Goal: Information Seeking & Learning: Check status

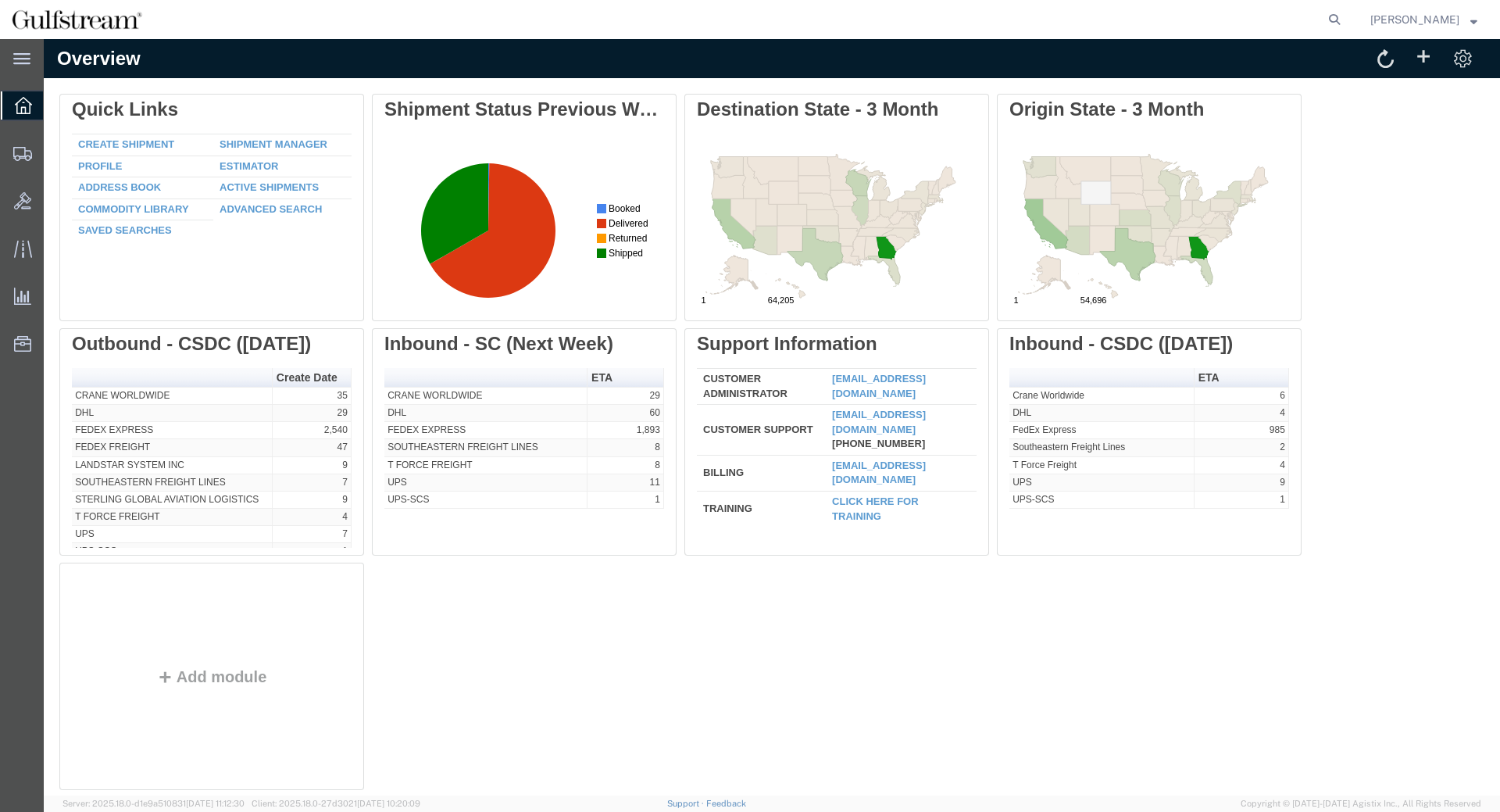
click at [1338, 23] on icon at bounding box center [1334, 20] width 22 height 22
click at [1250, 21] on input "search" at bounding box center [1085, 20] width 475 height 38
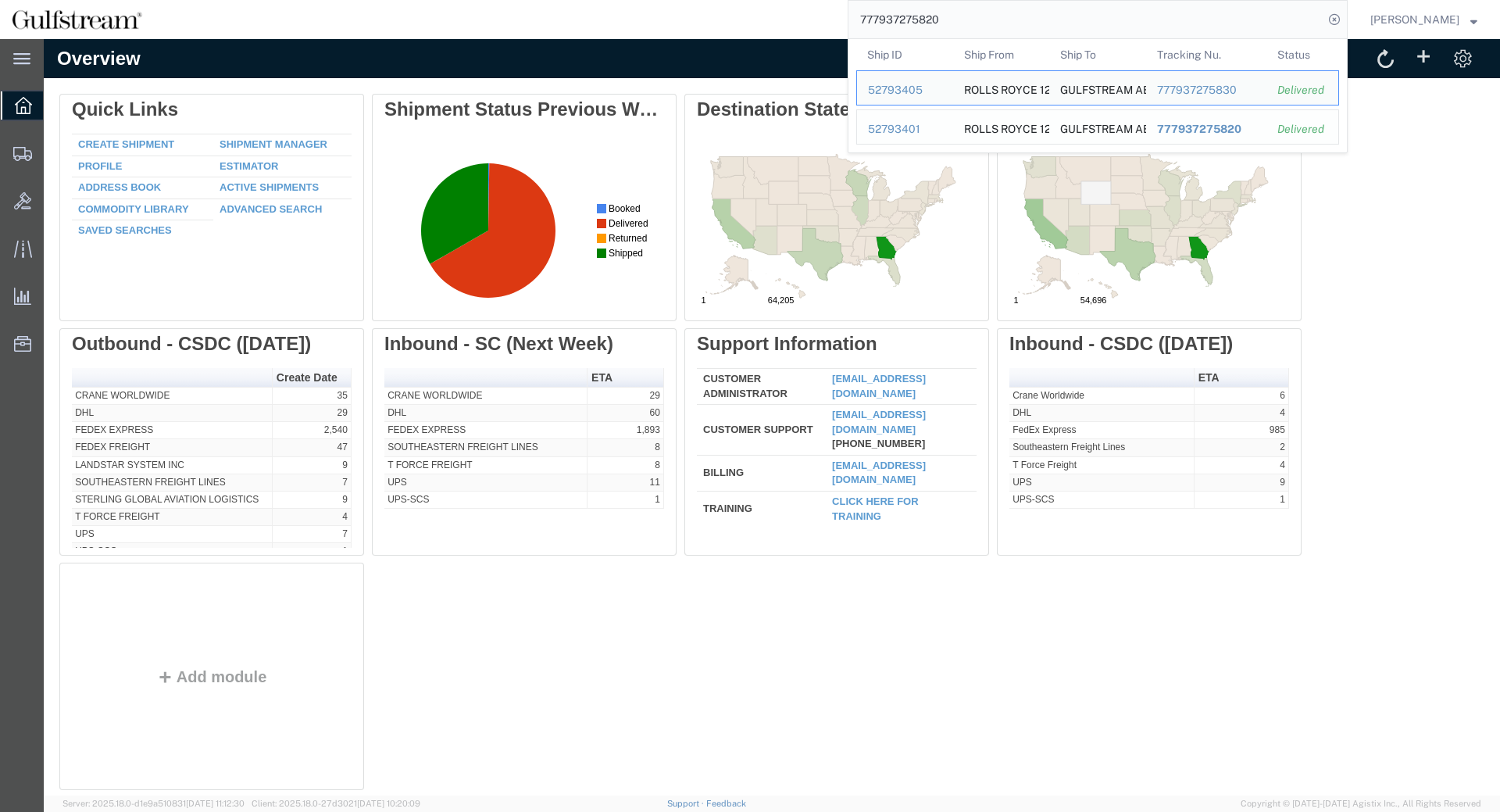
click at [1198, 133] on span "777937275820" at bounding box center [1198, 128] width 85 height 13
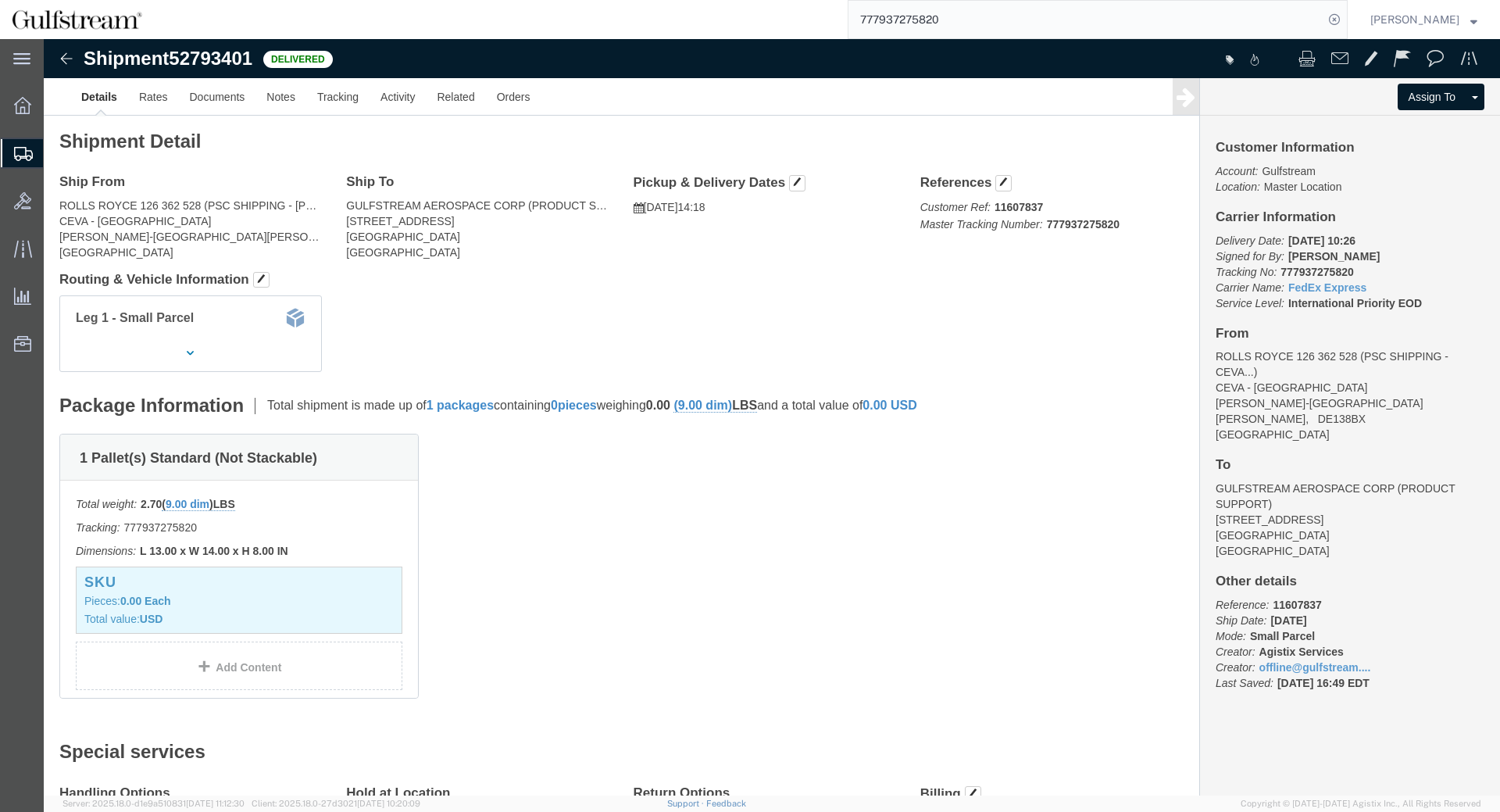
click b "777937275820"
copy b "777937275820"
click at [1074, 21] on input "777937275820" at bounding box center [1085, 20] width 475 height 38
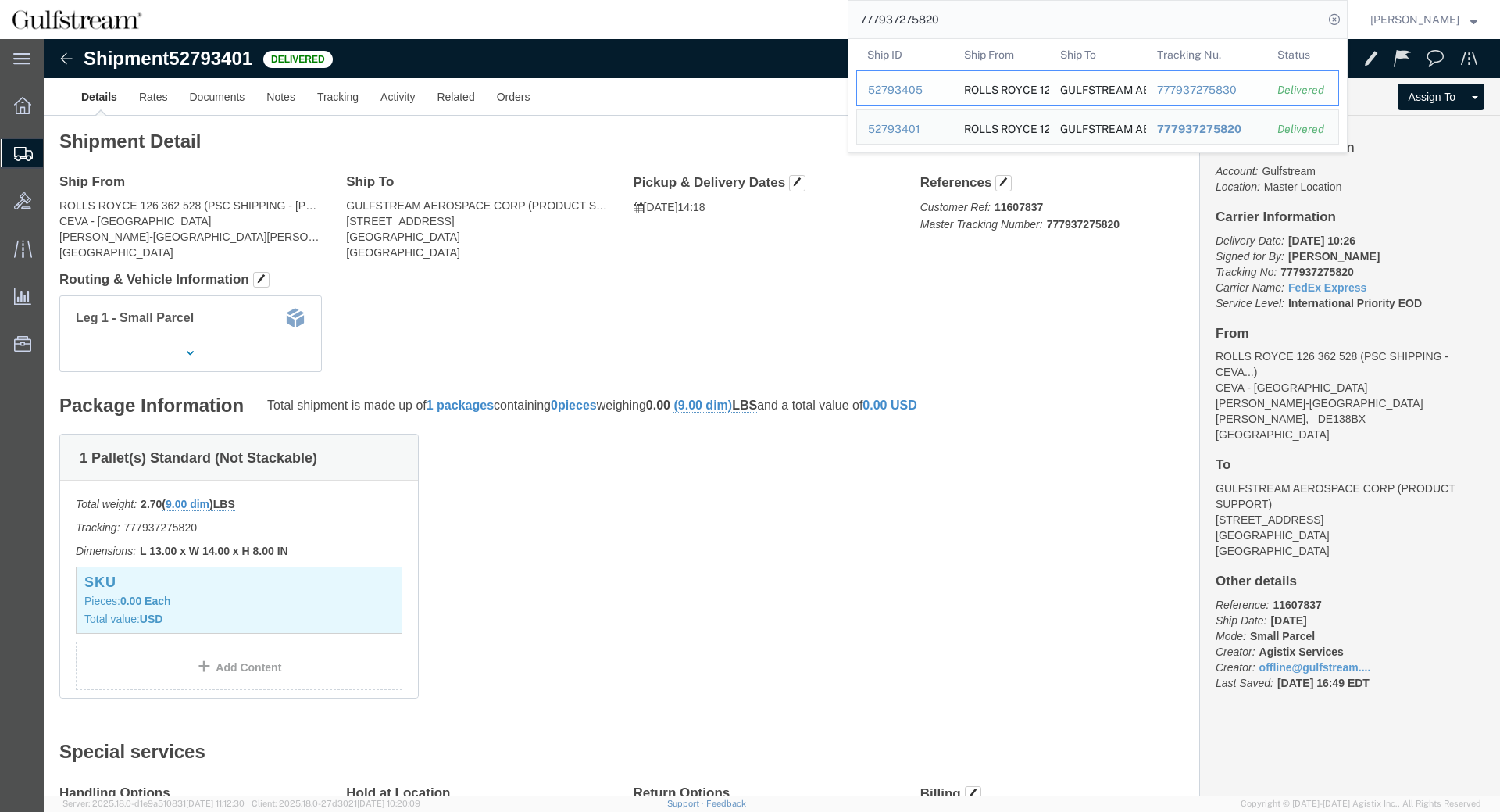
click at [1211, 90] on div "777937275830" at bounding box center [1206, 90] width 99 height 16
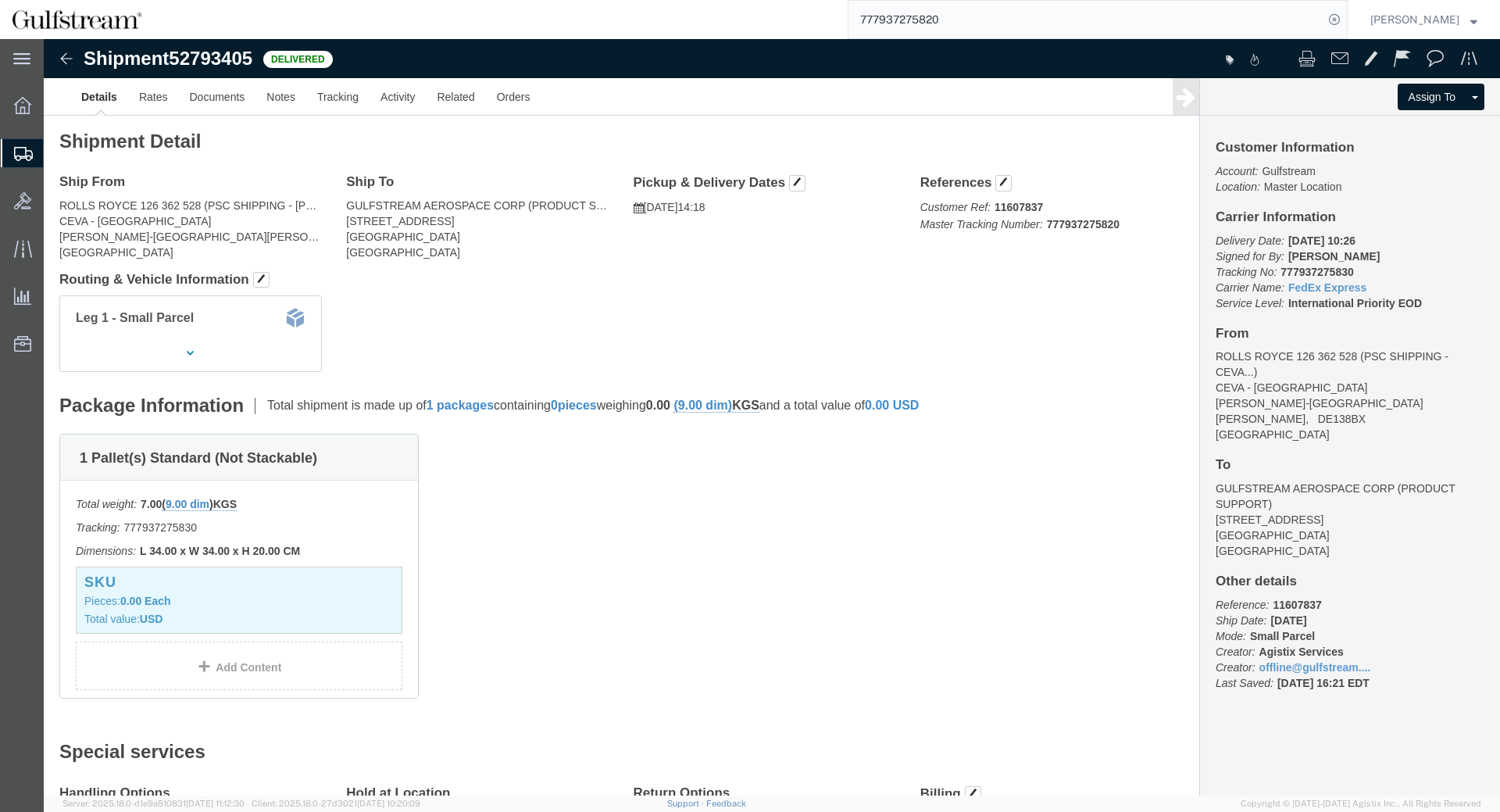
click at [933, 20] on input "777937275820" at bounding box center [1085, 20] width 475 height 38
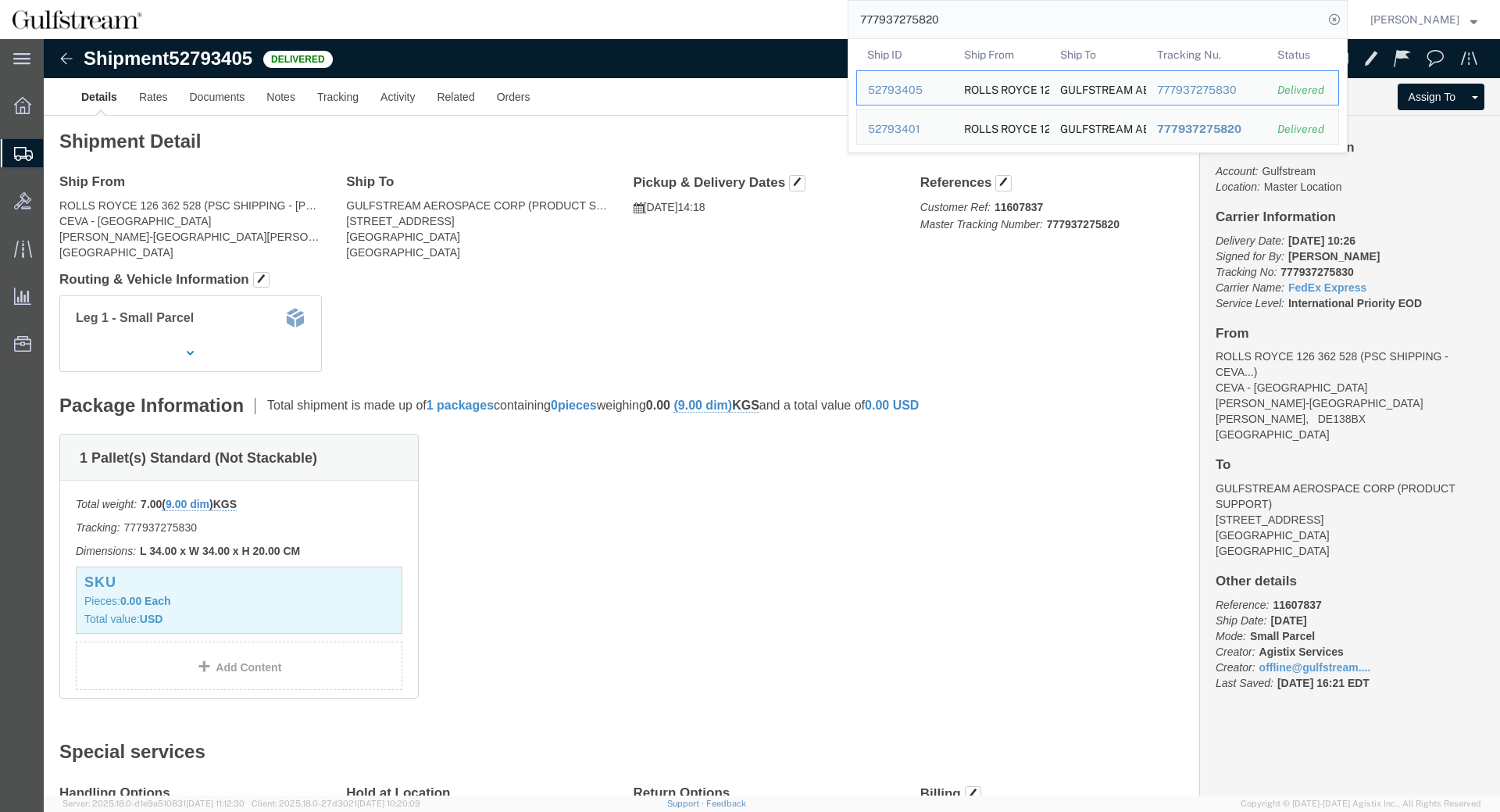
click at [933, 21] on input "777937275820" at bounding box center [1085, 20] width 475 height 38
paste input "417308373319"
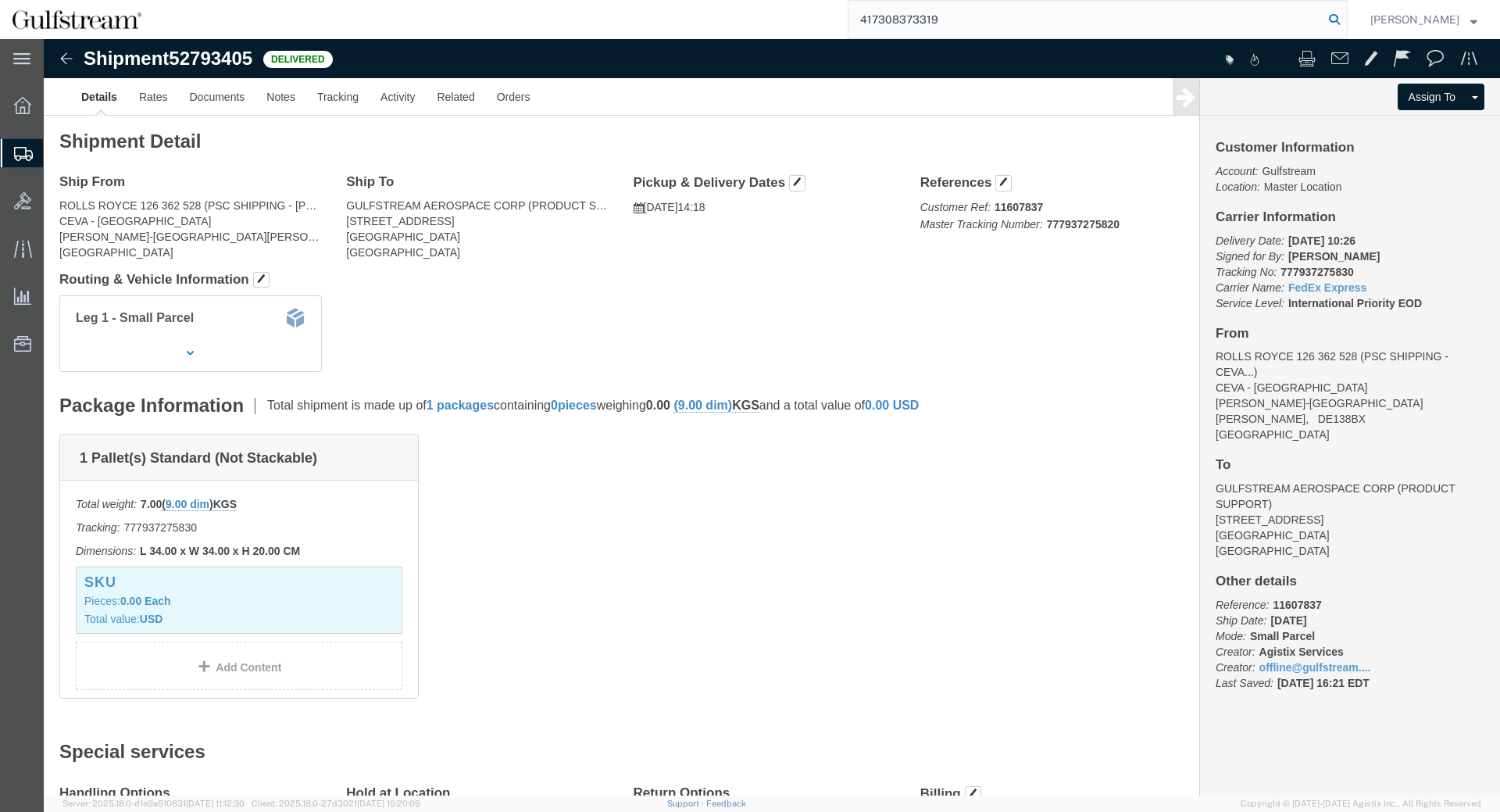
click at [1345, 14] on icon at bounding box center [1334, 20] width 22 height 22
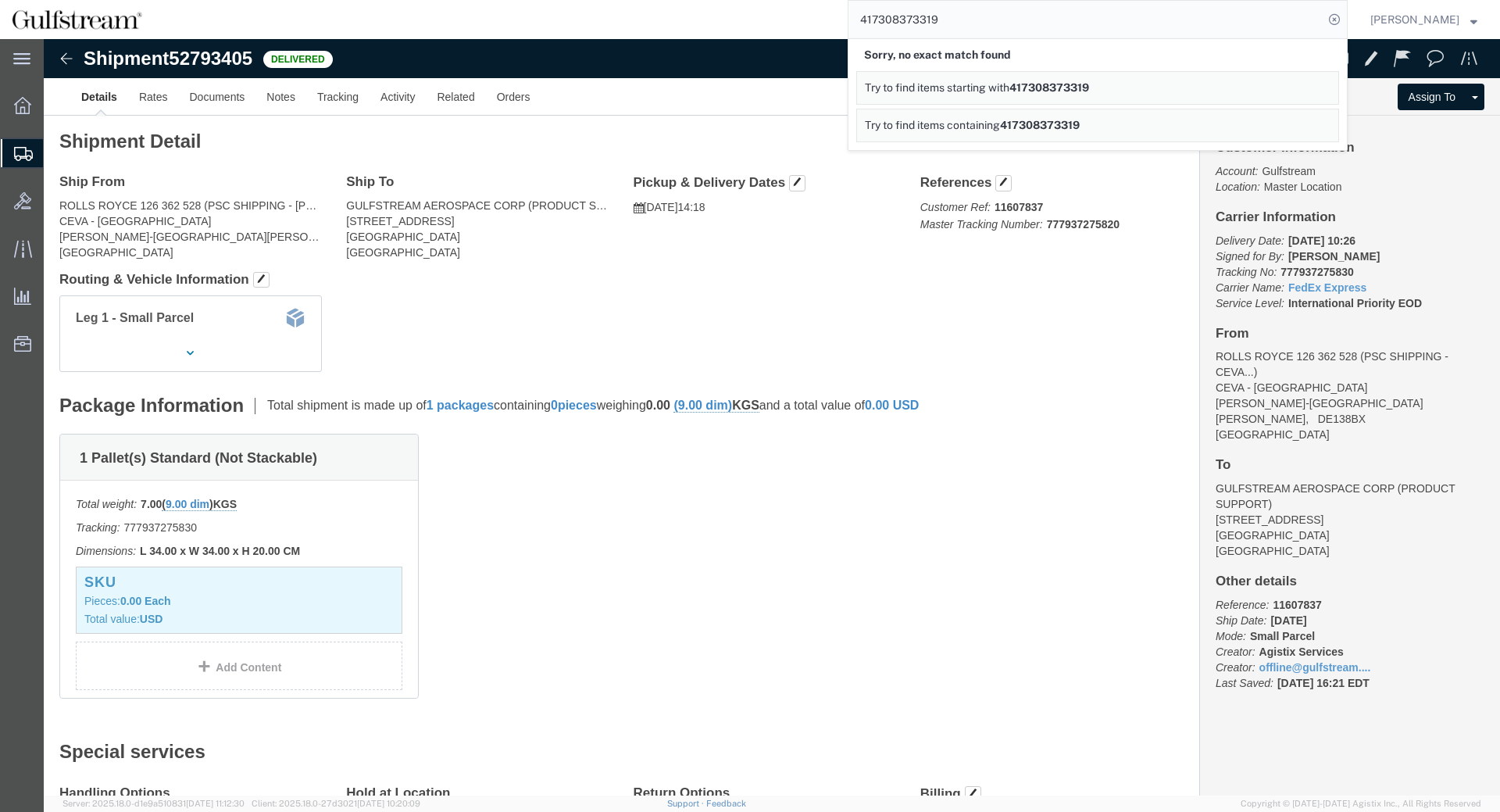
click div "Leg 1 - Small Parcel"
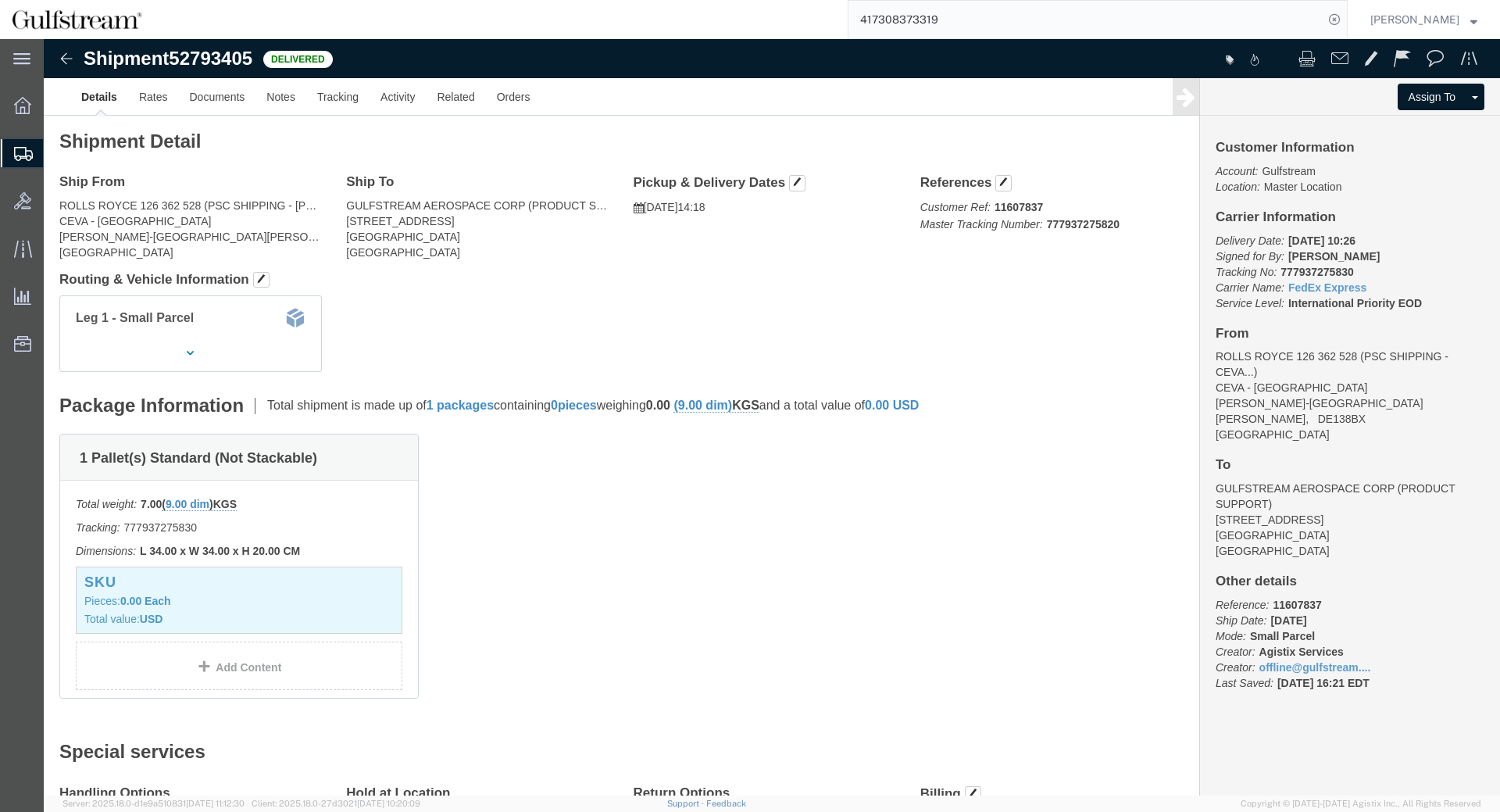
click at [940, 26] on input "417308373319" at bounding box center [1085, 20] width 475 height 38
click at [1323, 19] on input "415272826868" at bounding box center [1085, 20] width 475 height 38
type input "415272826868"
click at [1338, 19] on icon at bounding box center [1334, 20] width 22 height 22
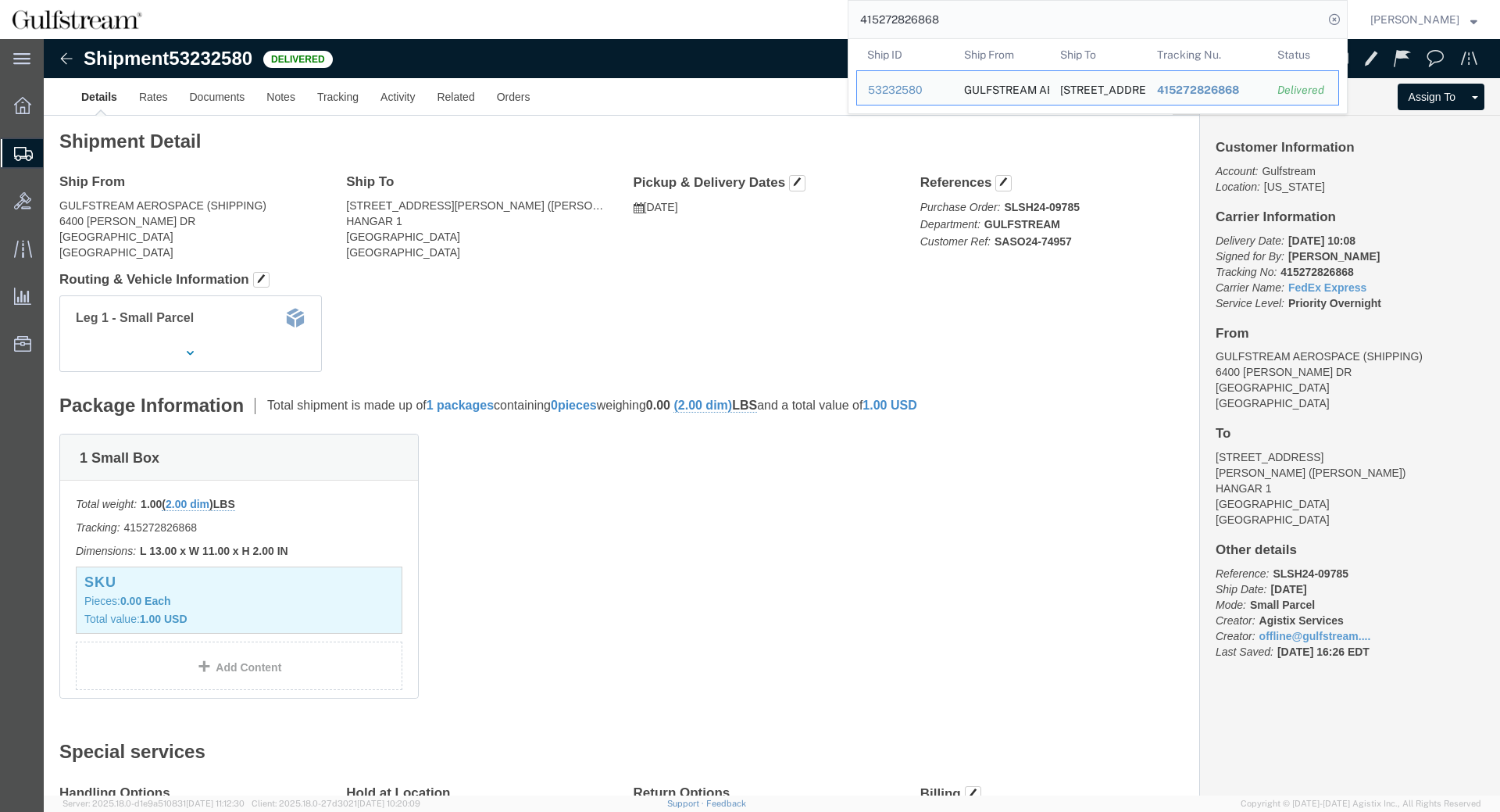
click div "1 Small Box Total weight: 1.00 ( 2.00 dim ) LBS Tracking: 415272826868 Dimensio…"
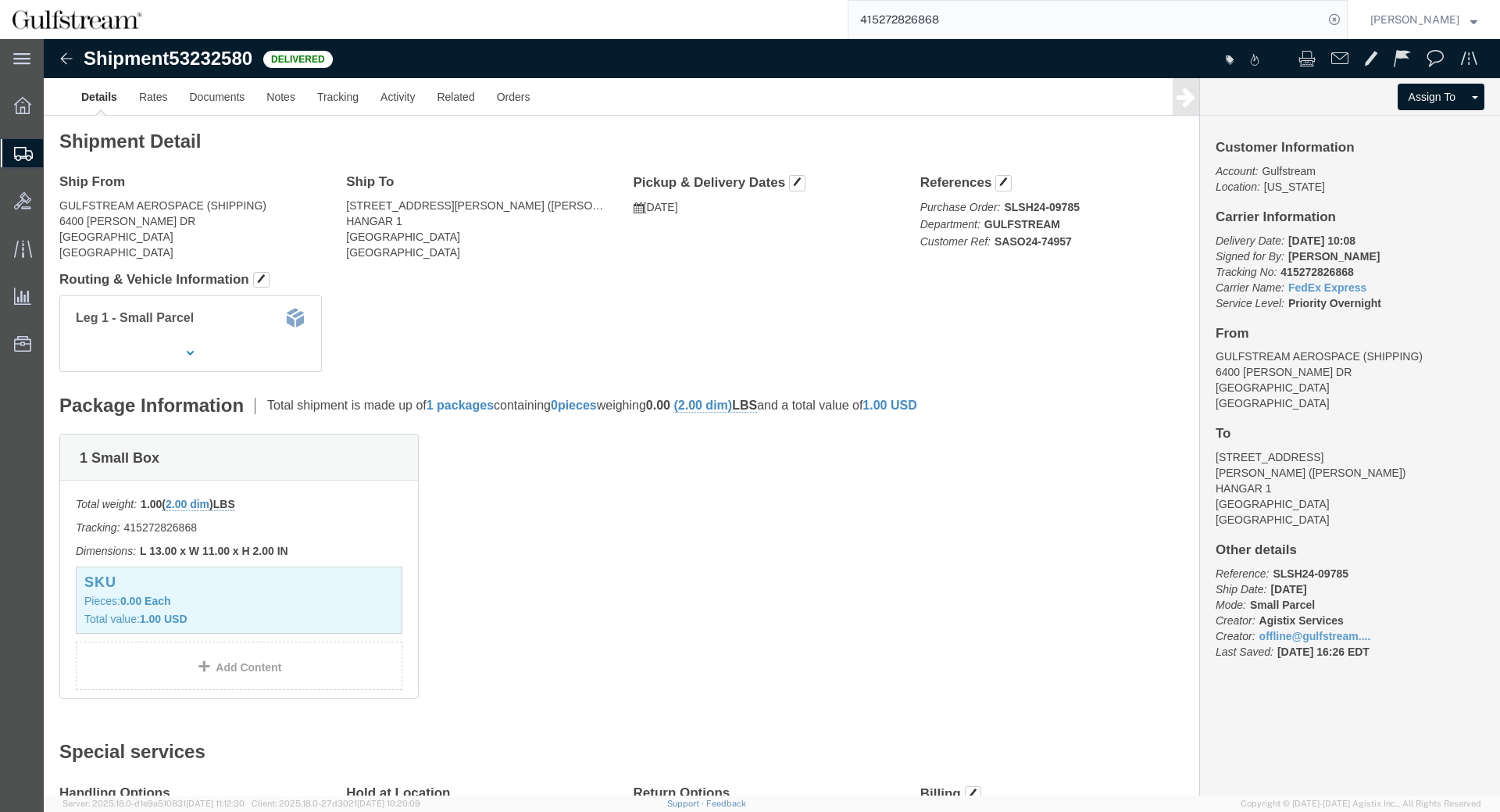
click at [0, 0] on span "Shipment Manager" at bounding box center [0, 0] width 0 height 0
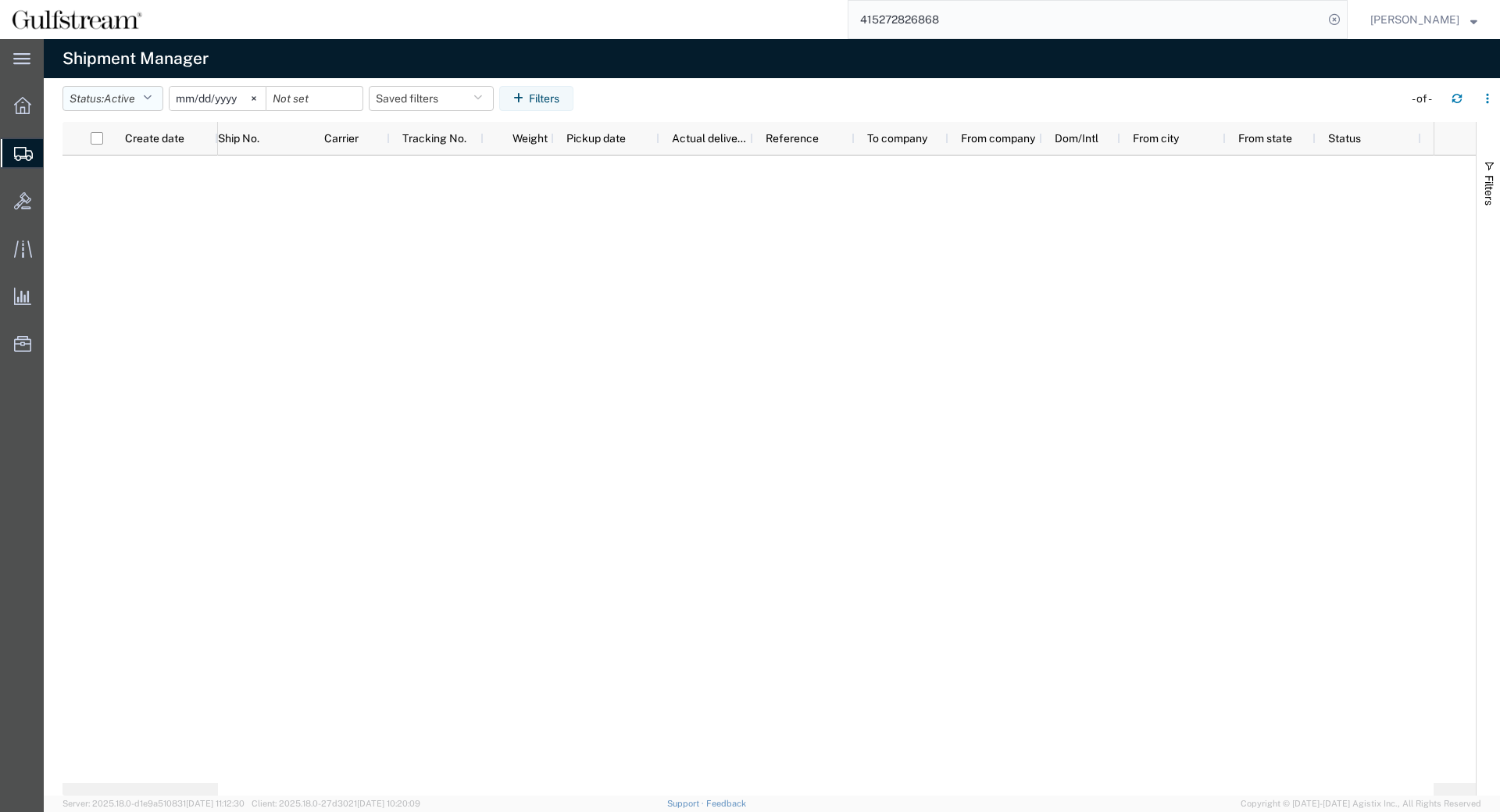
click at [159, 103] on button "Status: Active" at bounding box center [113, 98] width 101 height 25
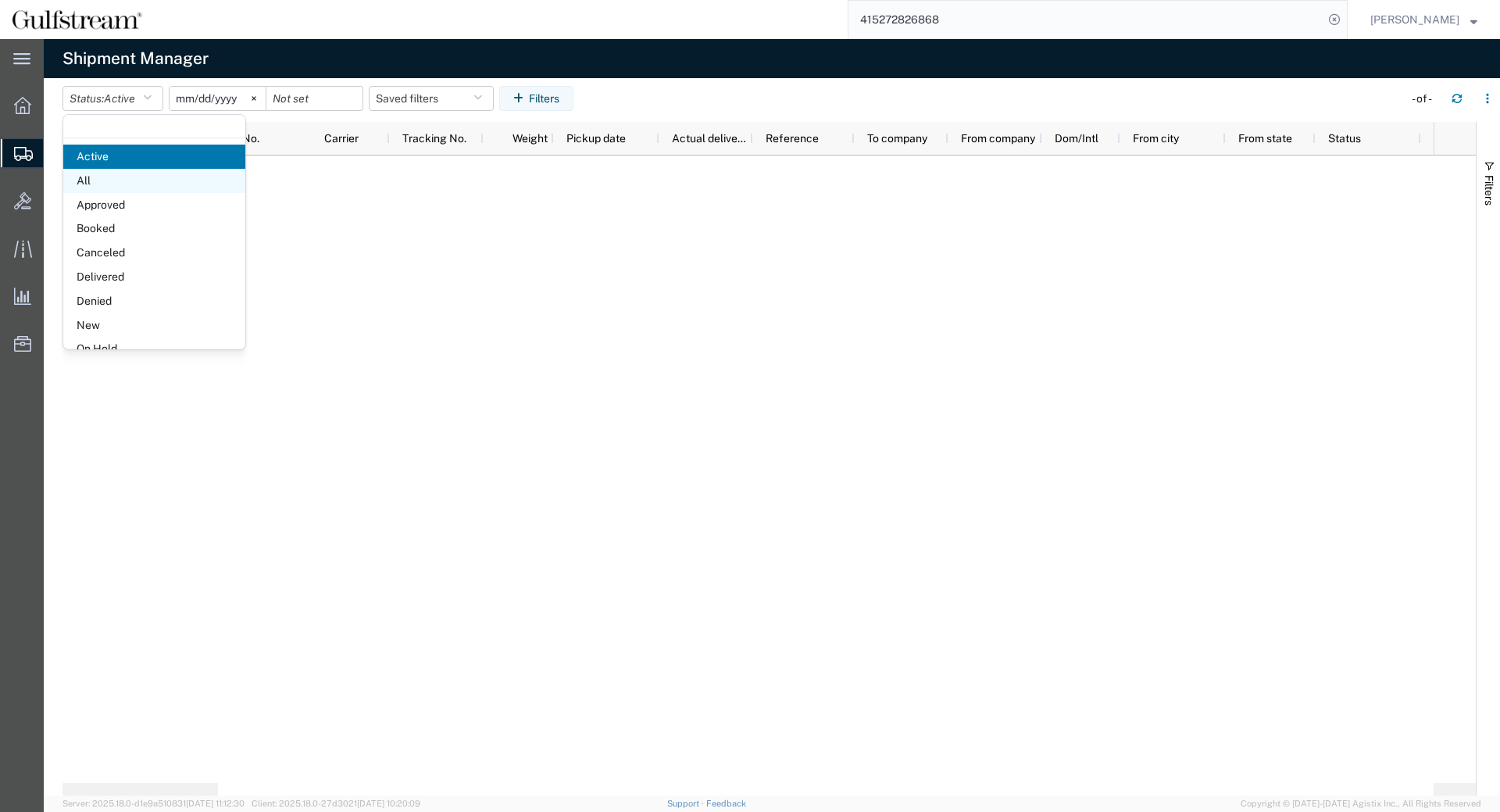
click at [143, 170] on span "All" at bounding box center [154, 180] width 182 height 24
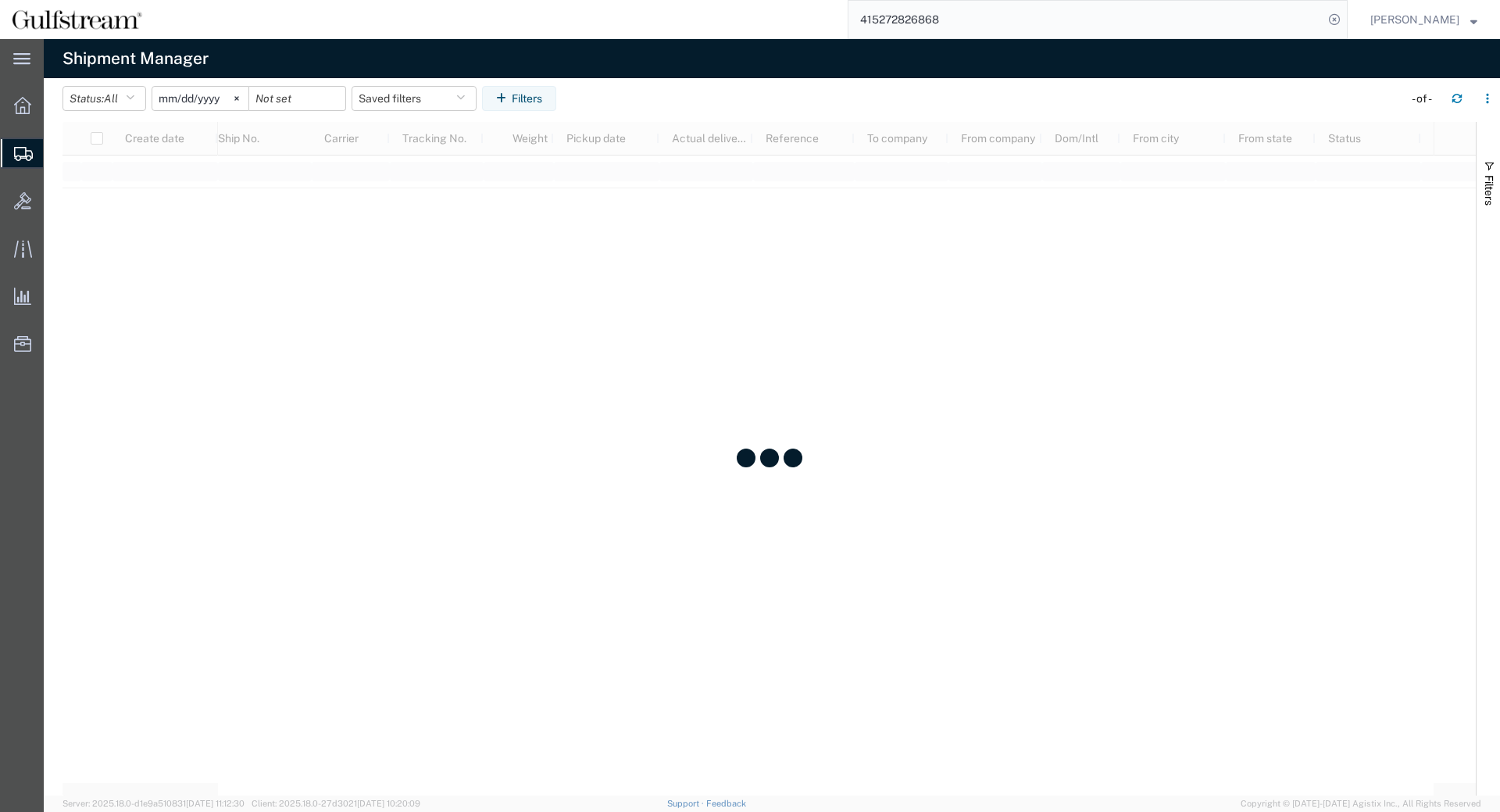
click at [174, 99] on input "2025-08-10" at bounding box center [200, 97] width 96 height 23
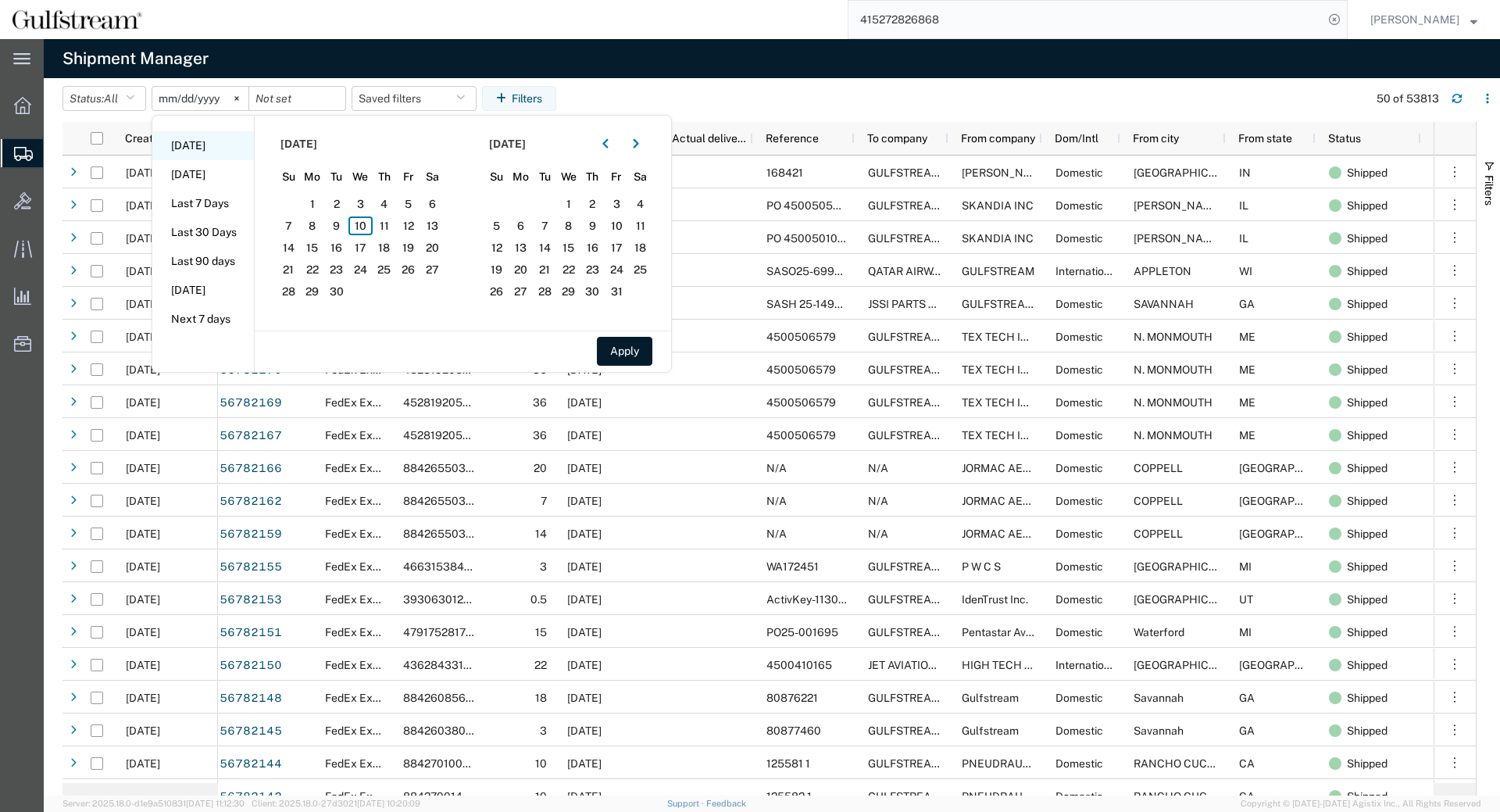
type input "2024-09-01"
type input "2024-10-01"
click at [635, 359] on button "Apply" at bounding box center [624, 351] width 56 height 29
type input "2024-08-31"
type input "2024-09-30"
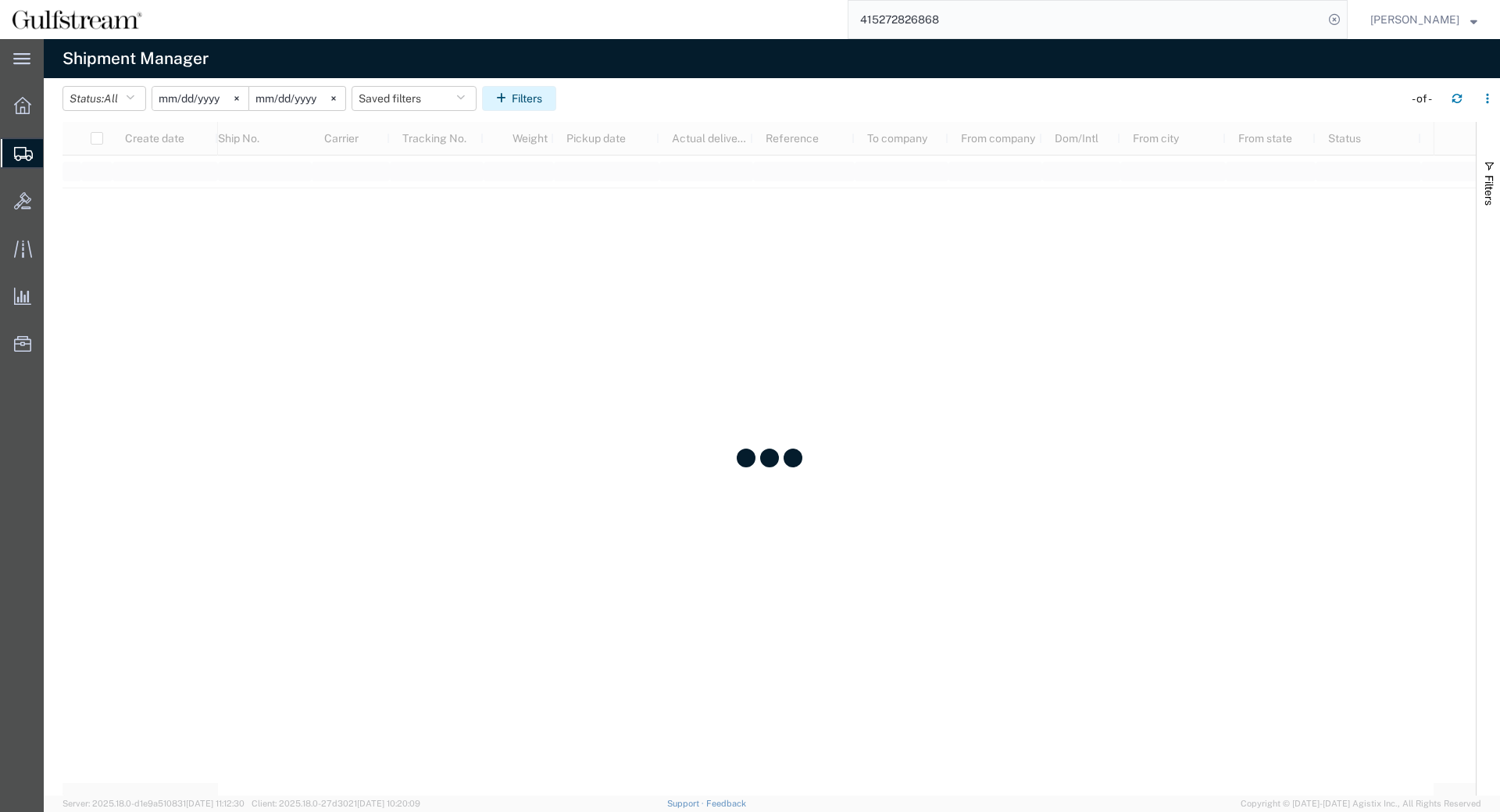
click at [512, 104] on icon "button" at bounding box center [503, 98] width 15 height 11
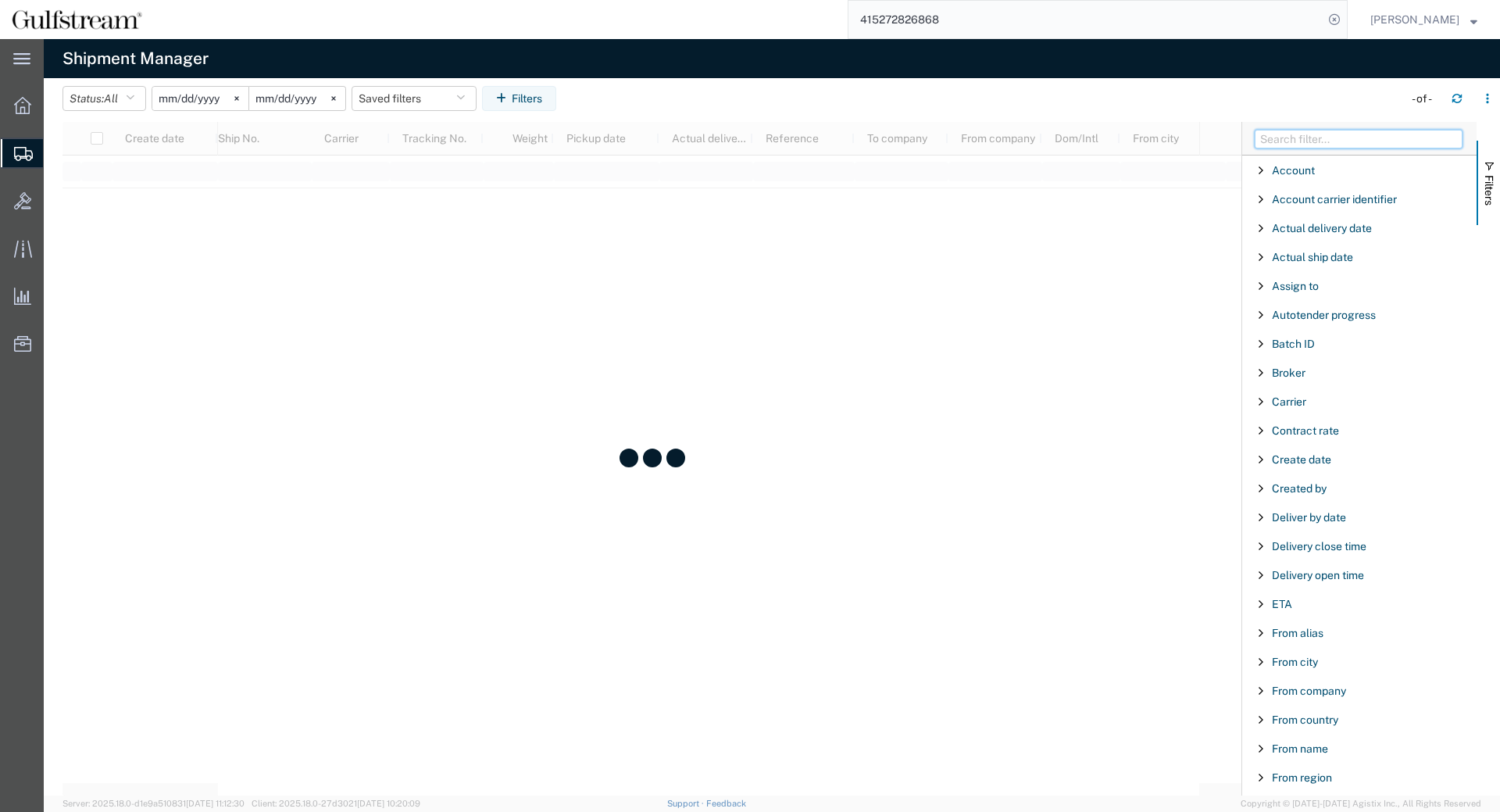
click at [1374, 139] on input "Filter Columns Input" at bounding box center [1358, 139] width 208 height 19
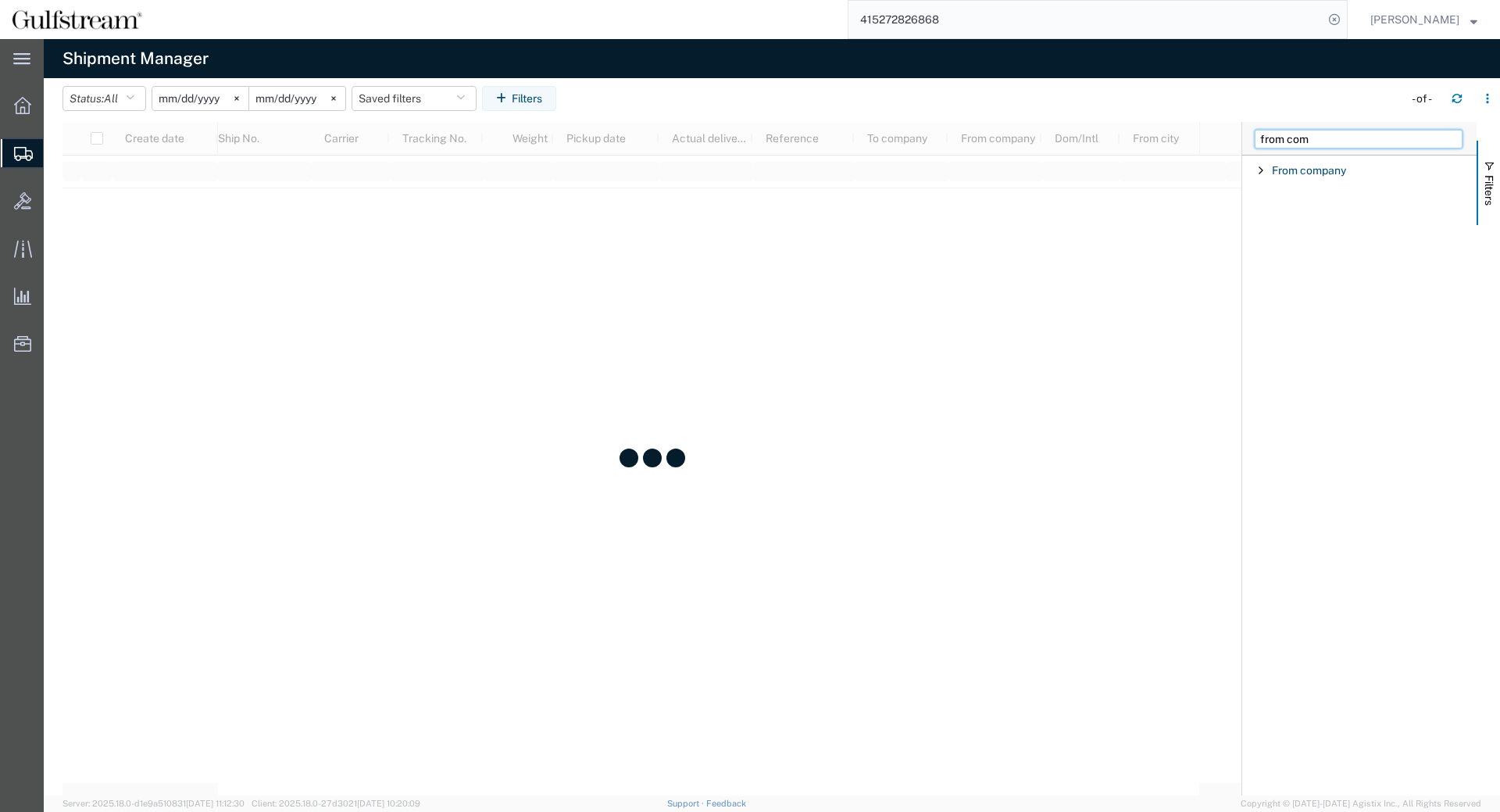
type input "from com"
click at [1256, 172] on span "Filter List 1 Filters" at bounding box center [1261, 170] width 13 height 13
click at [1296, 213] on div "starts with" at bounding box center [1359, 210] width 179 height 13
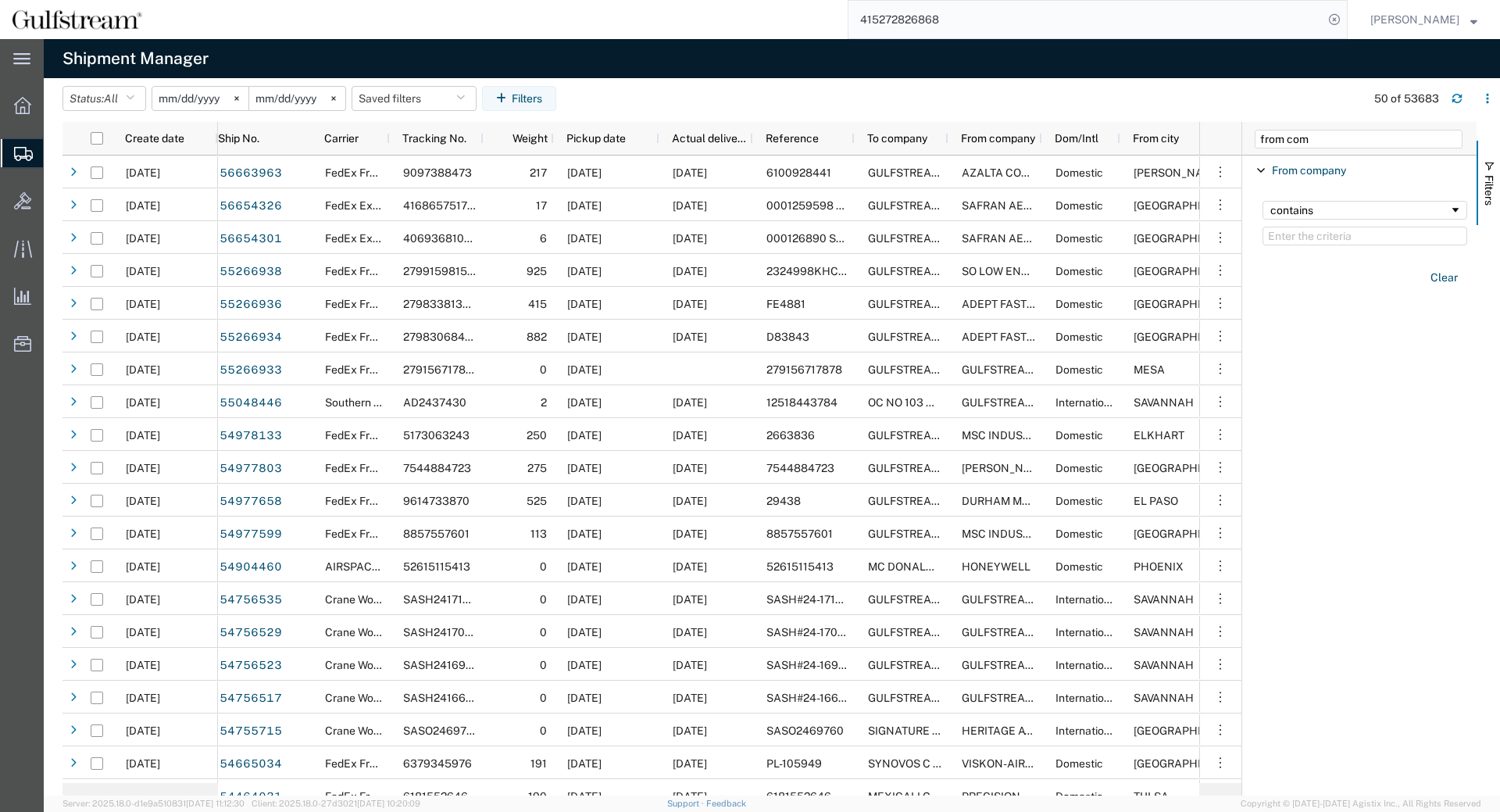
click at [1326, 249] on div "contains" at bounding box center [1364, 223] width 223 height 63
click at [1330, 238] on input "Filter Value" at bounding box center [1364, 236] width 204 height 19
paste input "Gilead Sciences Inc"
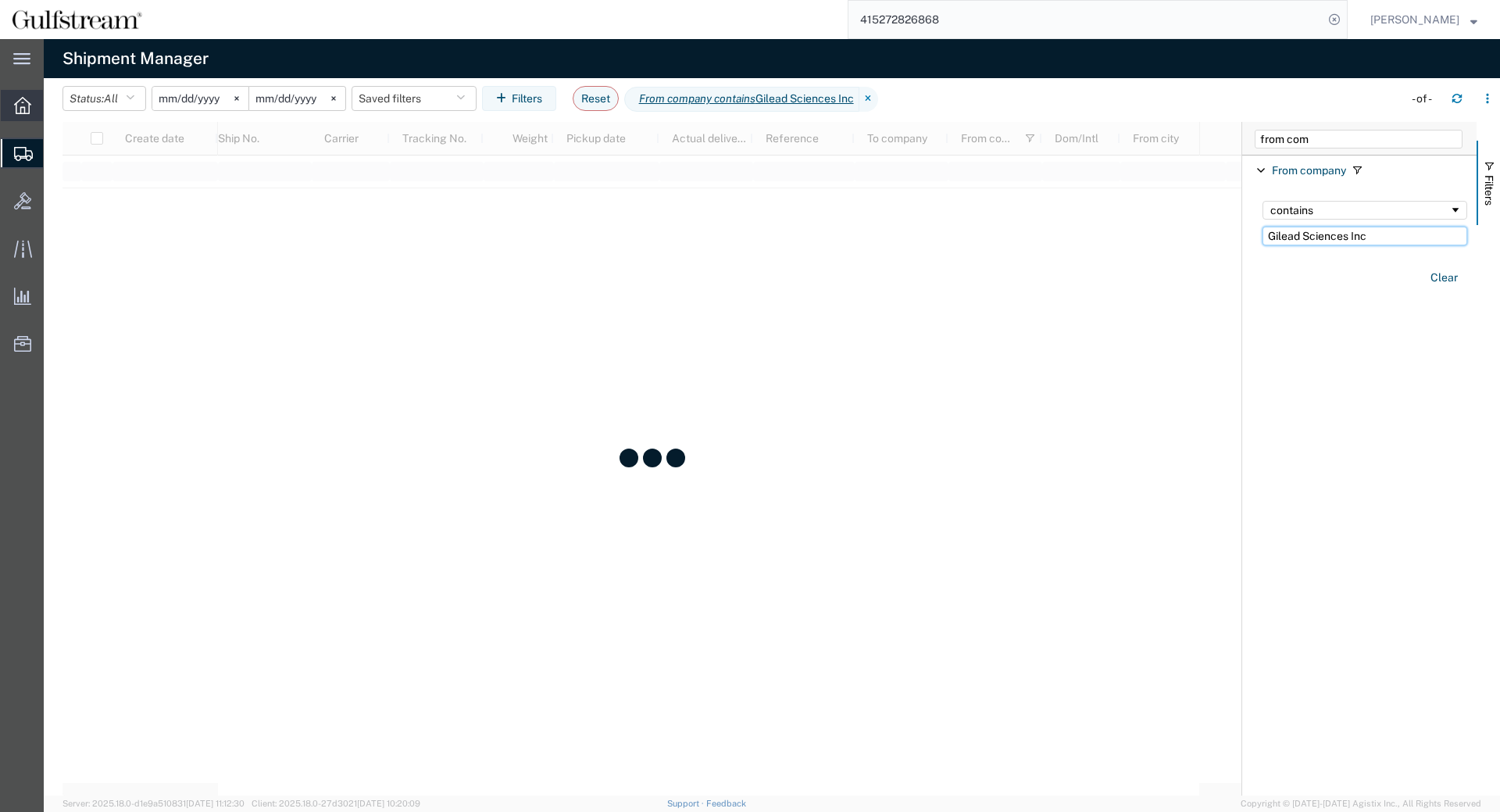
type input "Gilead Sciences Inc"
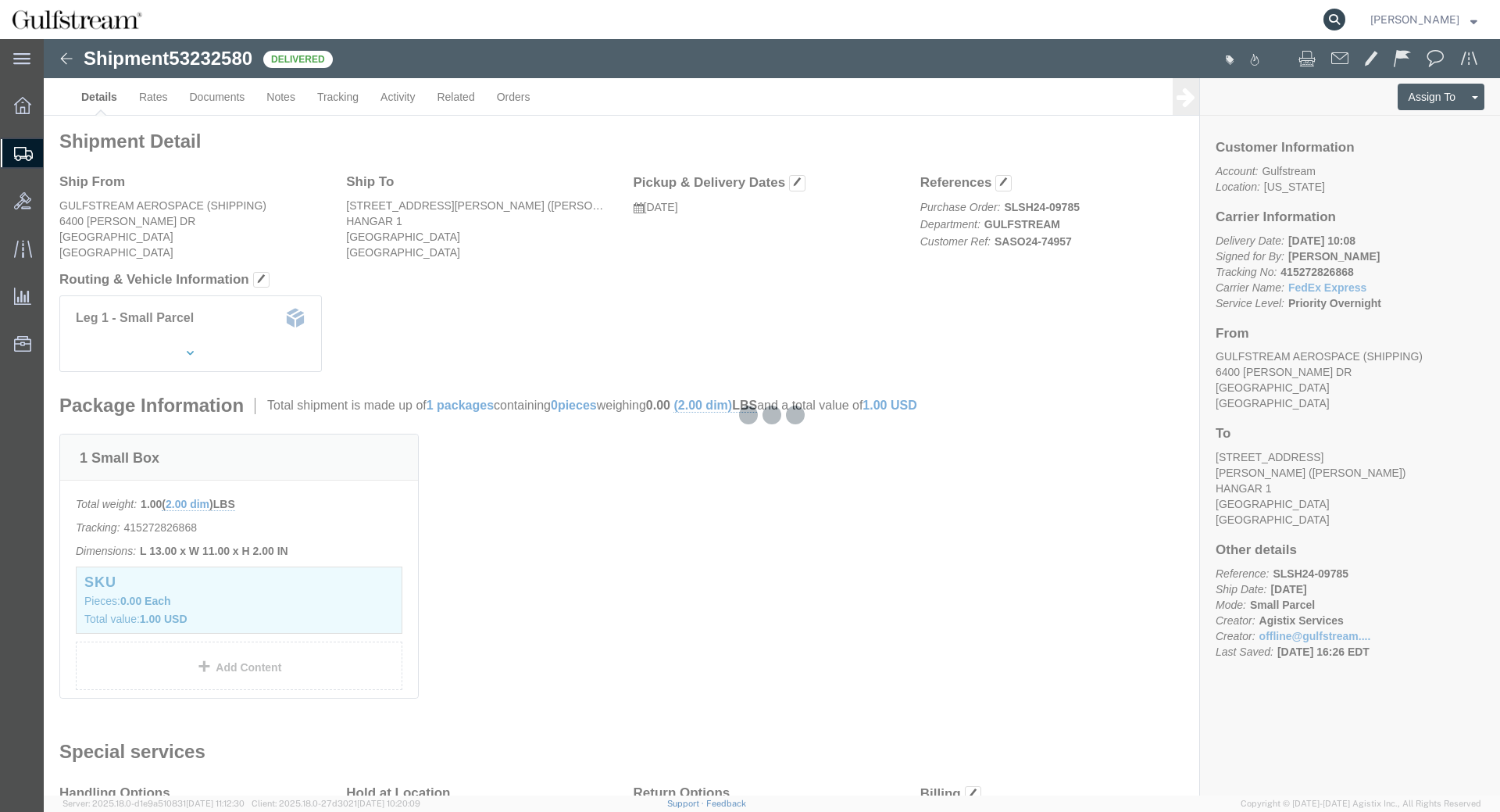
click at [1344, 23] on icon at bounding box center [1334, 20] width 22 height 22
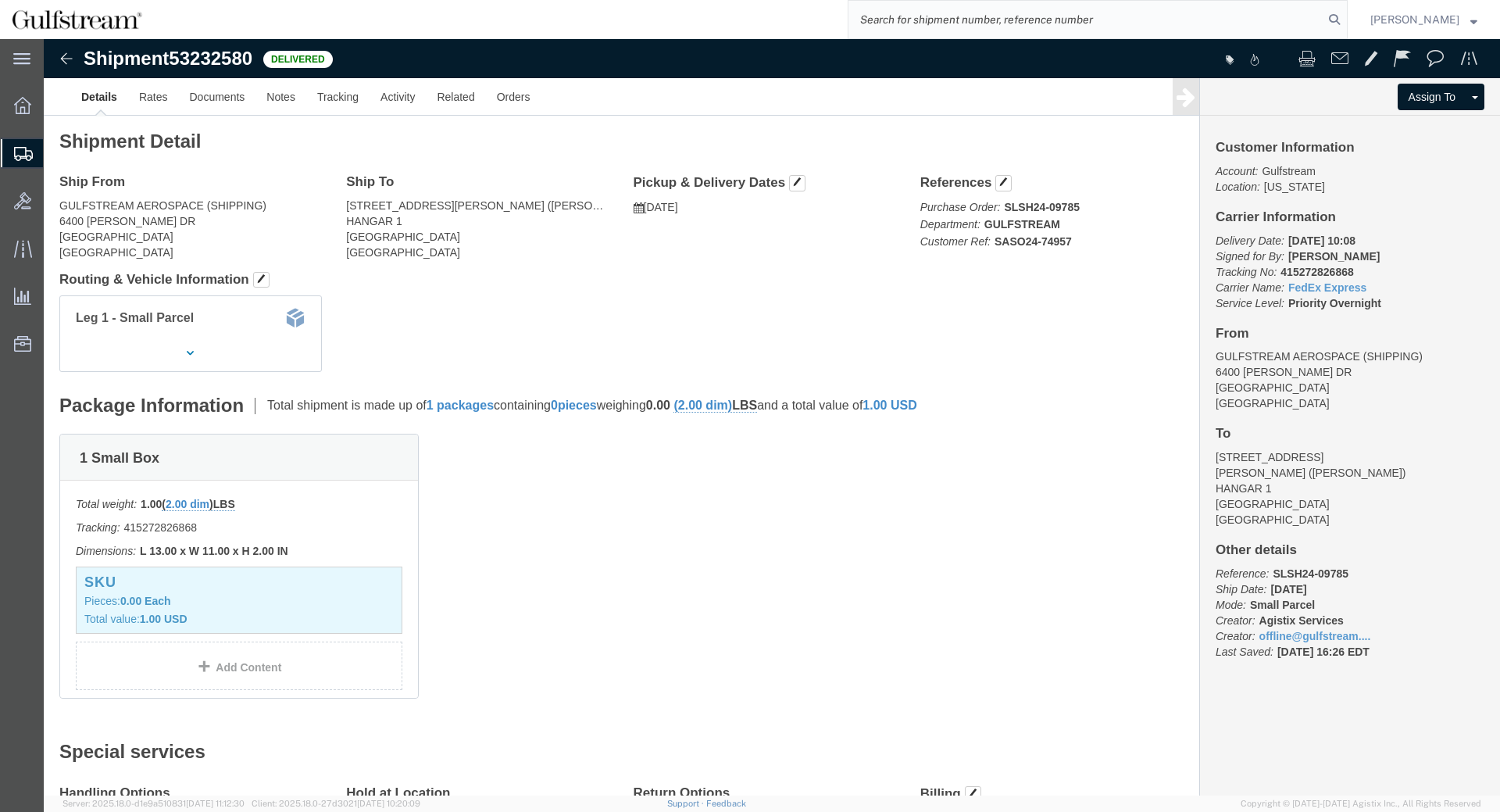
paste input "779721599168"
click at [1323, 16] on input "779721599168" at bounding box center [1085, 20] width 475 height 38
type input "779721599168"
click at [1345, 20] on icon at bounding box center [1334, 20] width 22 height 22
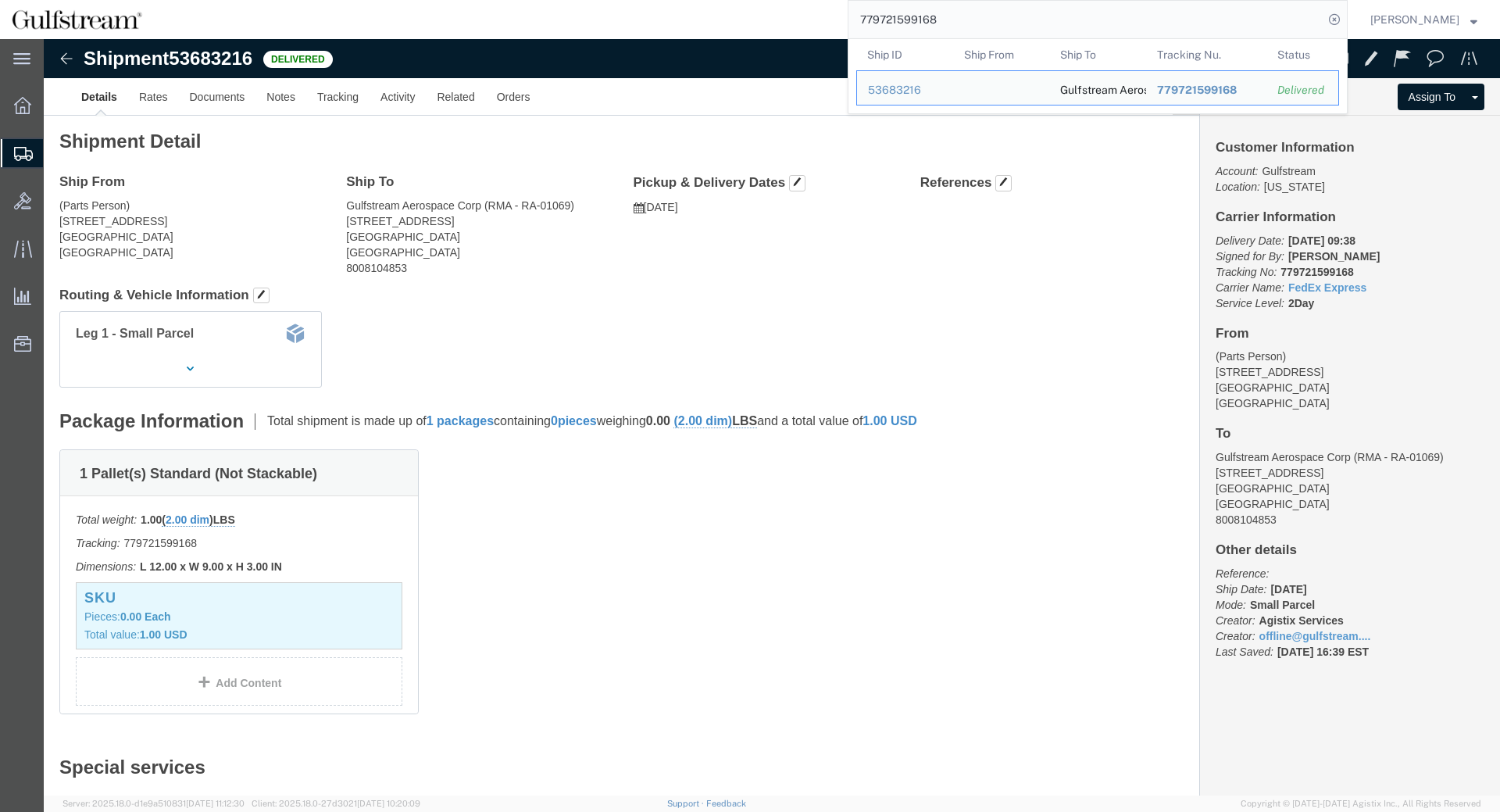
click div "Ship From (Parts Person) [STREET_ADDRESS] [GEOGRAPHIC_DATA] [GEOGRAPHIC_DATA] S…"
